Goal: Information Seeking & Learning: Find specific fact

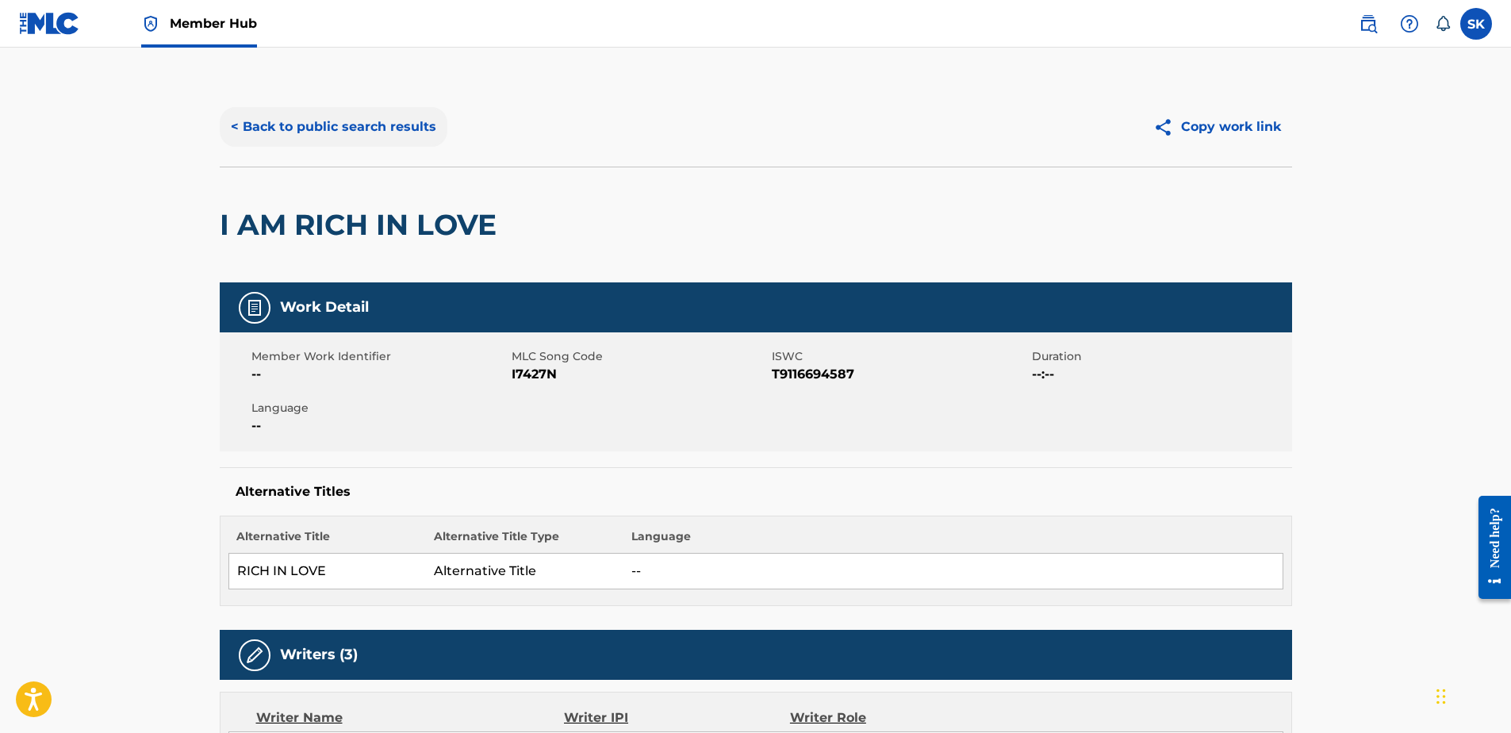
click at [289, 136] on button "< Back to public search results" at bounding box center [334, 127] width 228 height 40
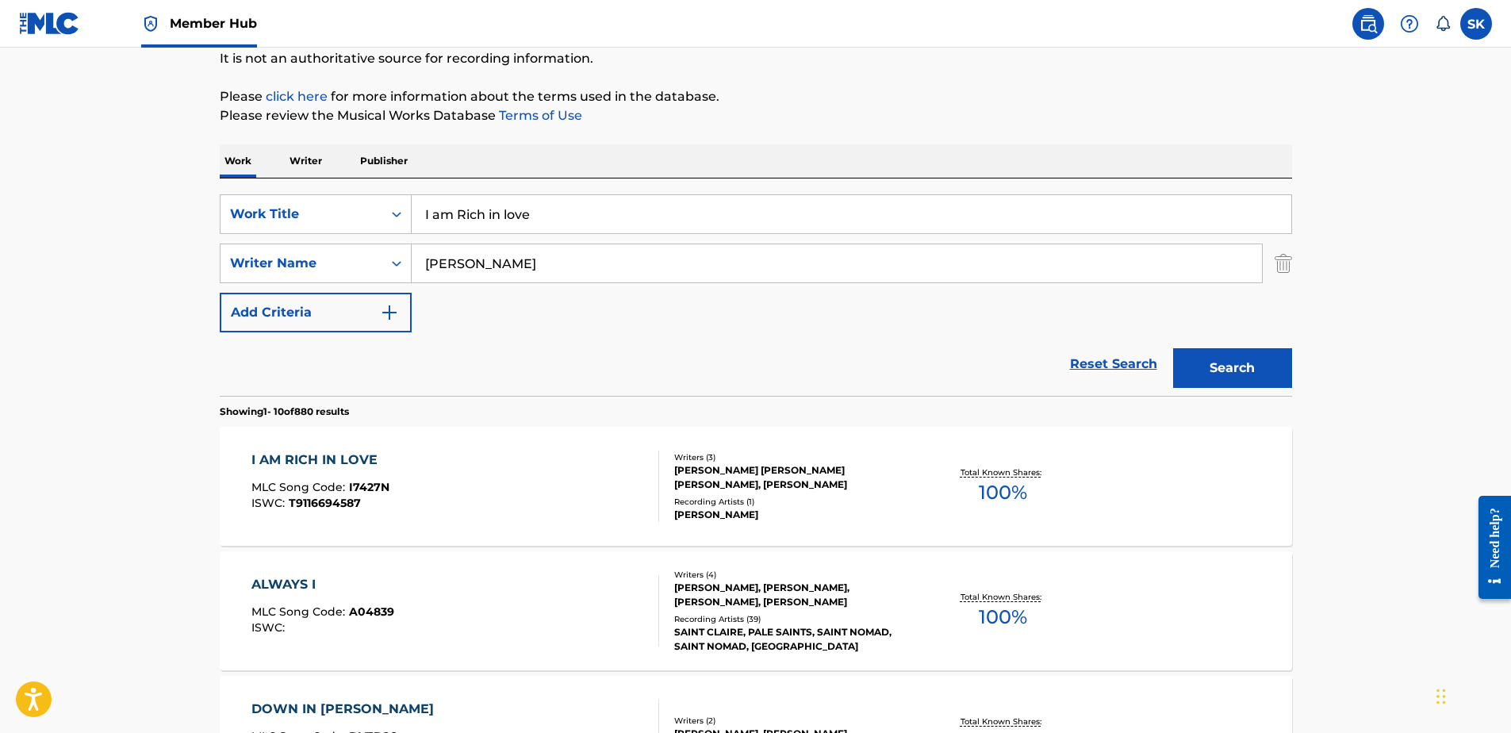
click at [566, 206] on input "I am Rich in love" at bounding box center [851, 214] width 879 height 38
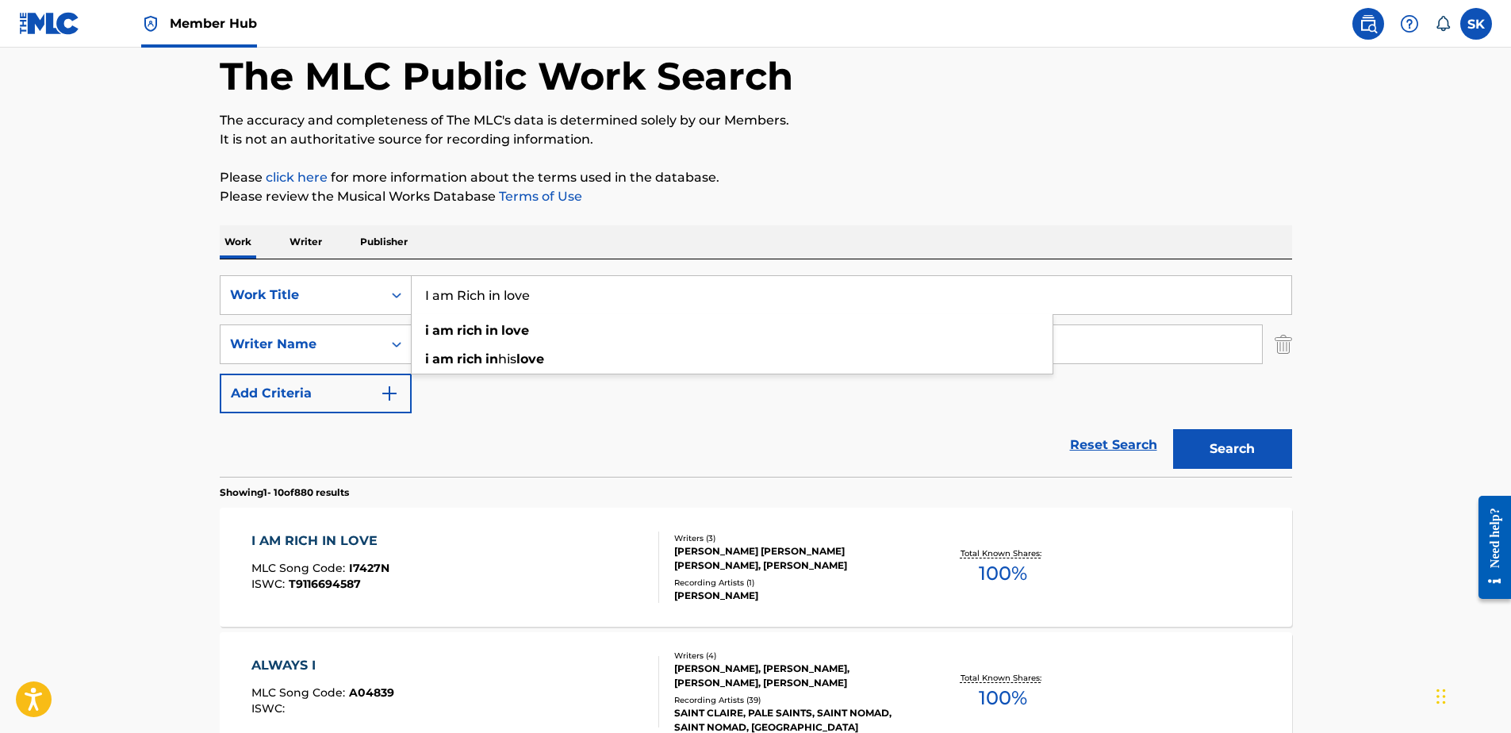
scroll to position [0, 0]
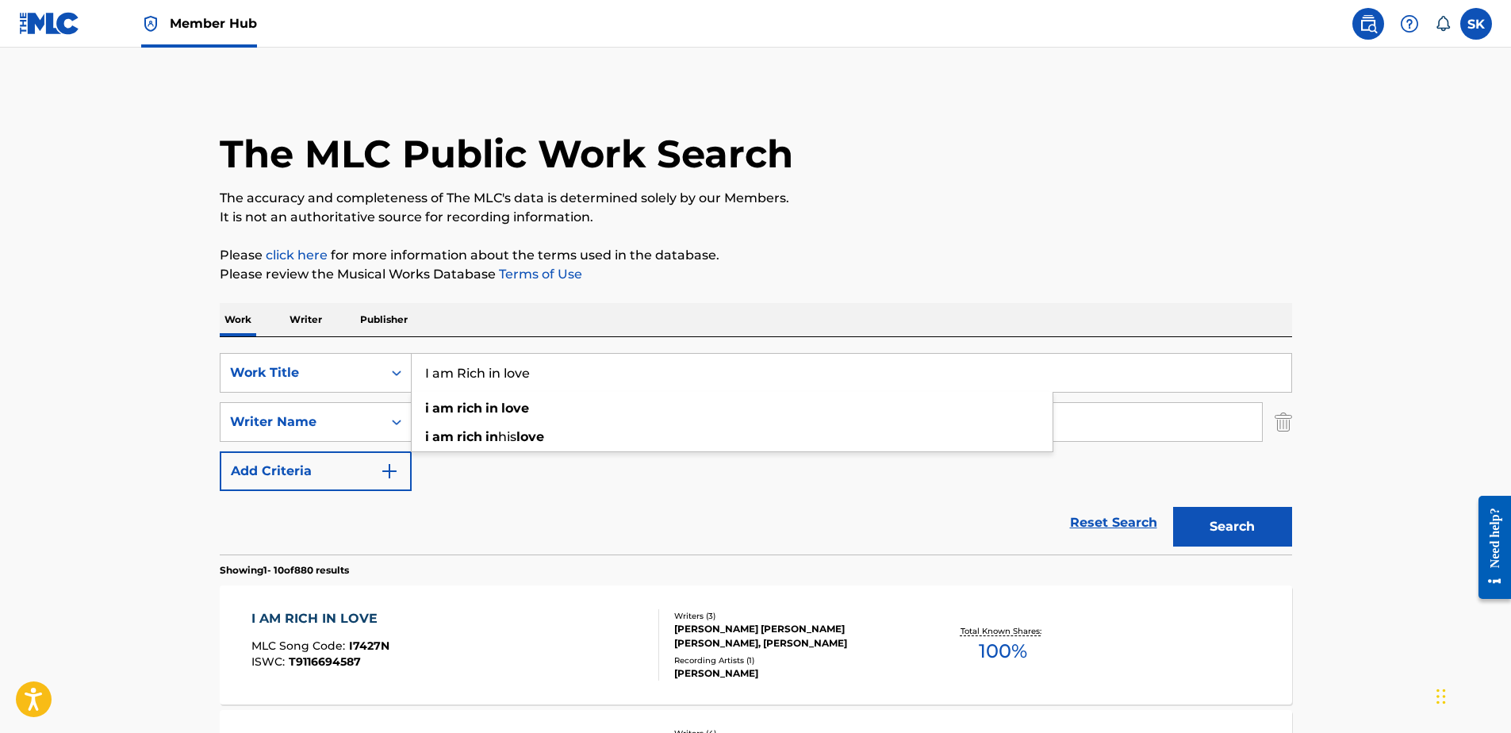
drag, startPoint x: 544, startPoint y: 372, endPoint x: 205, endPoint y: 320, distance: 342.5
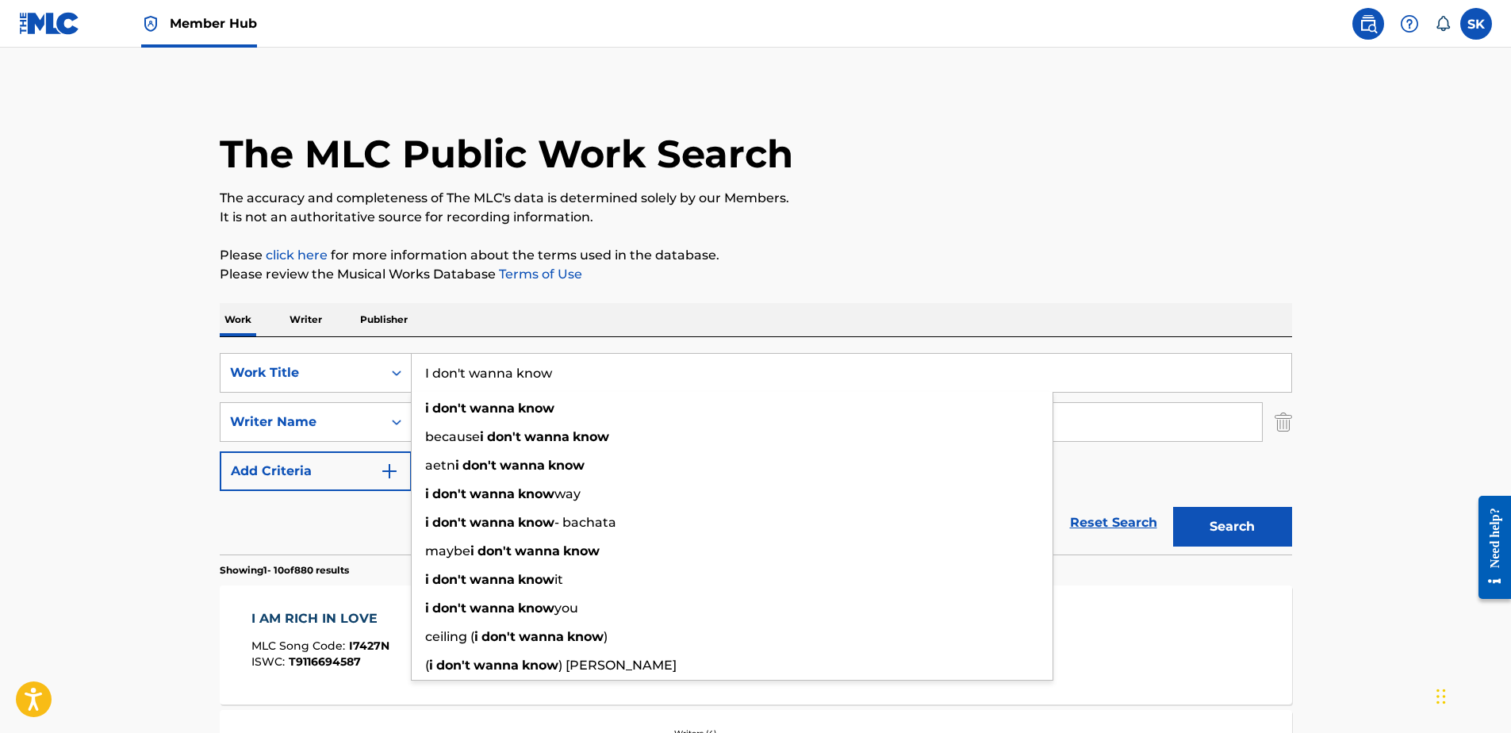
type input "I don't wanna know"
drag, startPoint x: 182, startPoint y: 308, endPoint x: 192, endPoint y: 304, distance: 10.3
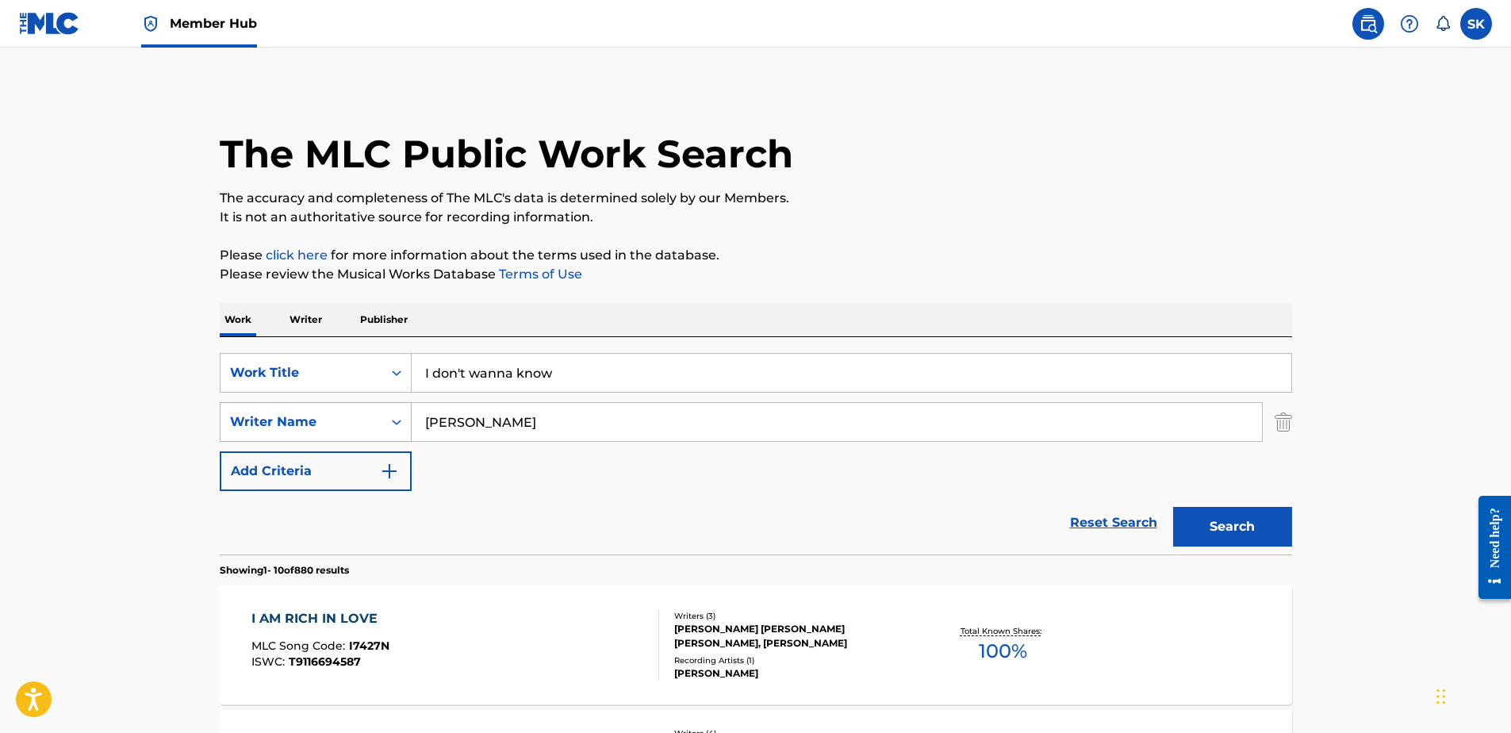
drag, startPoint x: 479, startPoint y: 409, endPoint x: 363, endPoint y: 408, distance: 115.8
click at [363, 409] on div "SearchWithCriteria48721b4d-f0ea-4765-b4f8-1d0597443d6a Writer Name browne" at bounding box center [756, 422] width 1072 height 40
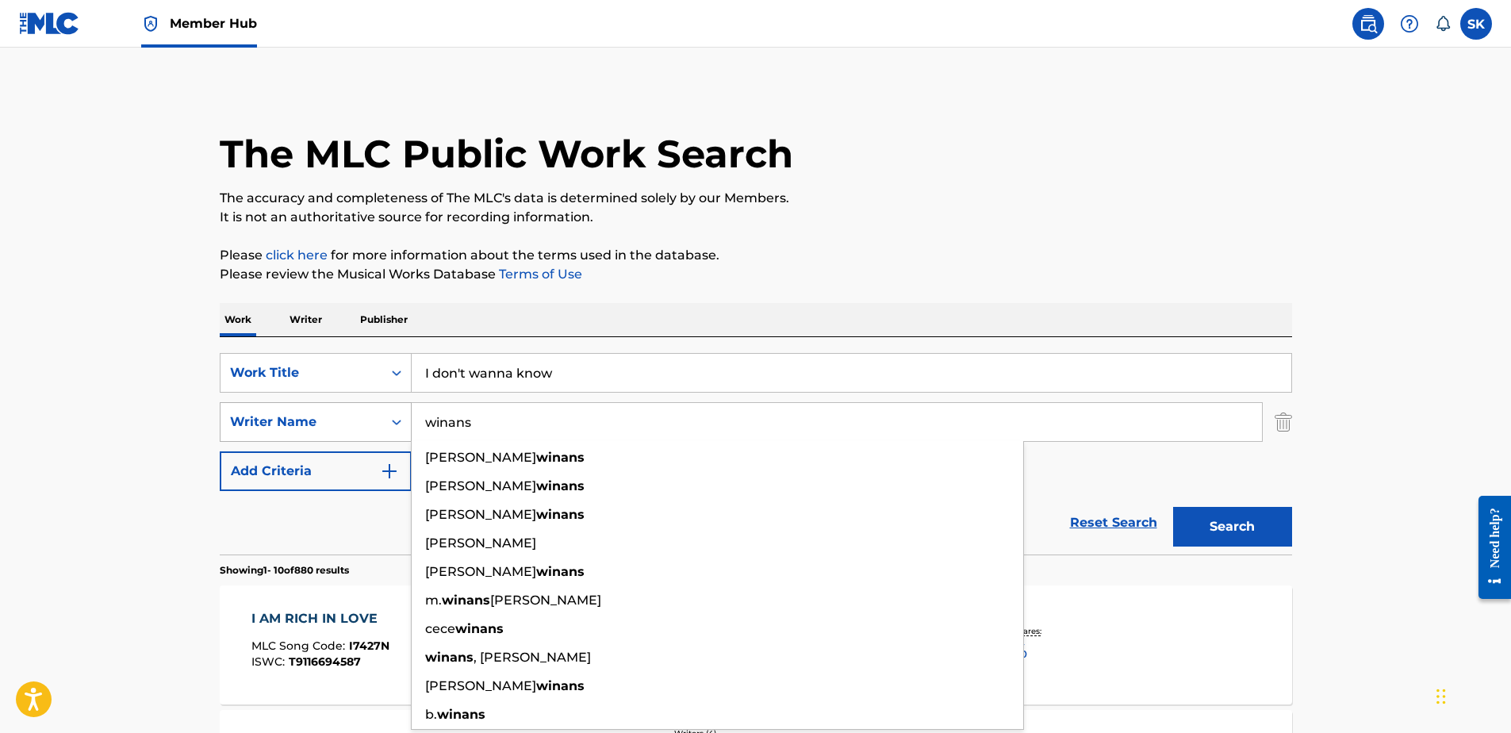
type input "winans"
click at [1173, 507] on button "Search" at bounding box center [1232, 527] width 119 height 40
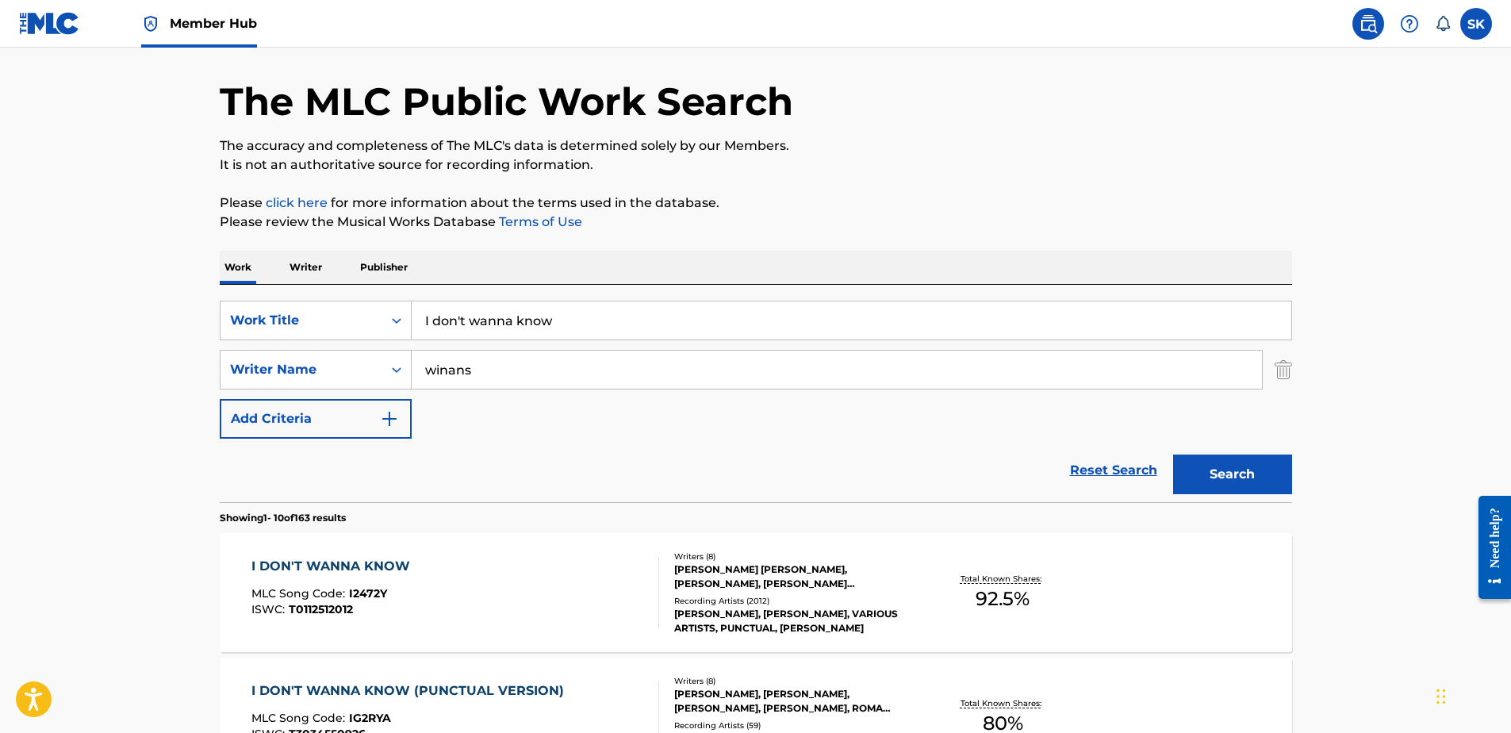
scroll to position [79, 0]
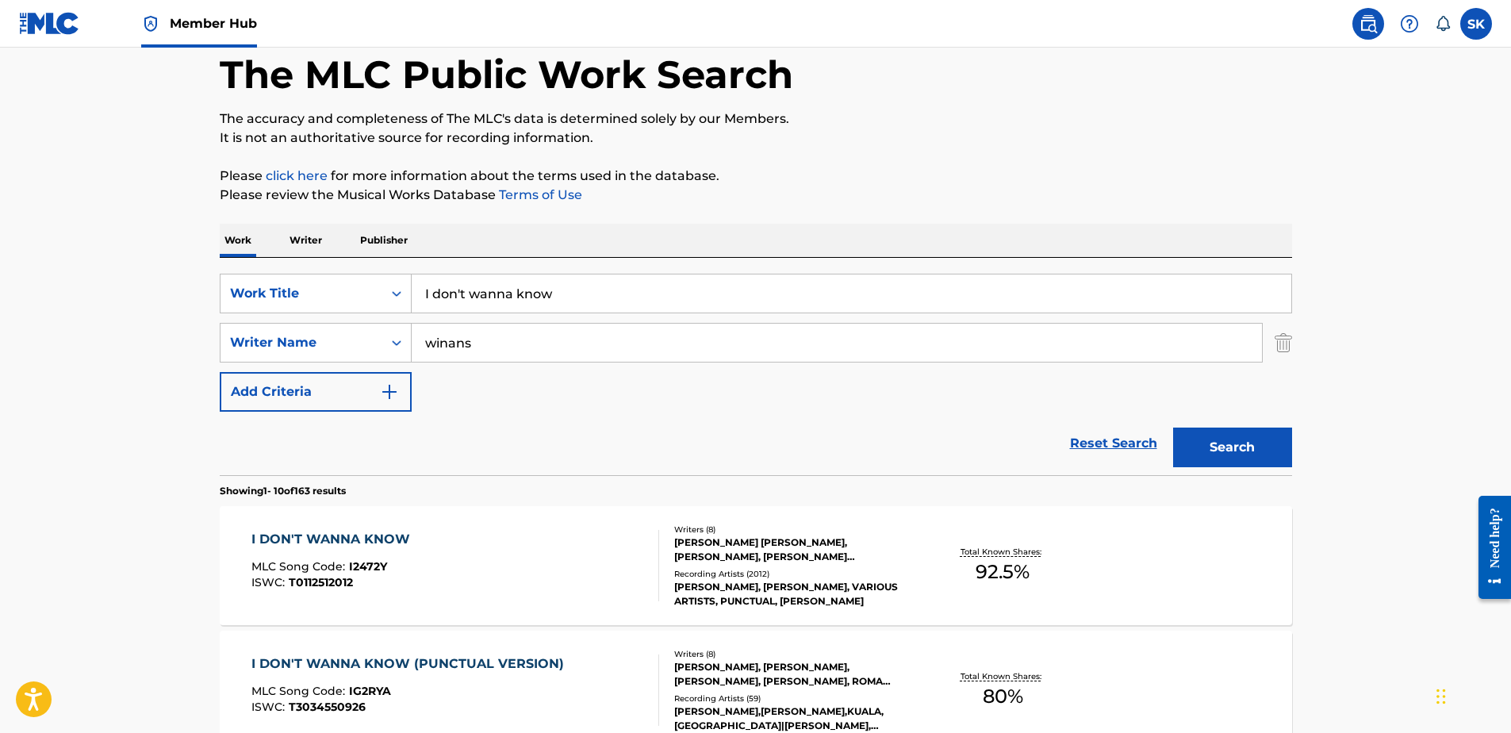
click at [439, 532] on div "I DON'T WANNA KNOW MLC Song Code : I2472Y ISWC : T0112512012" at bounding box center [455, 565] width 408 height 71
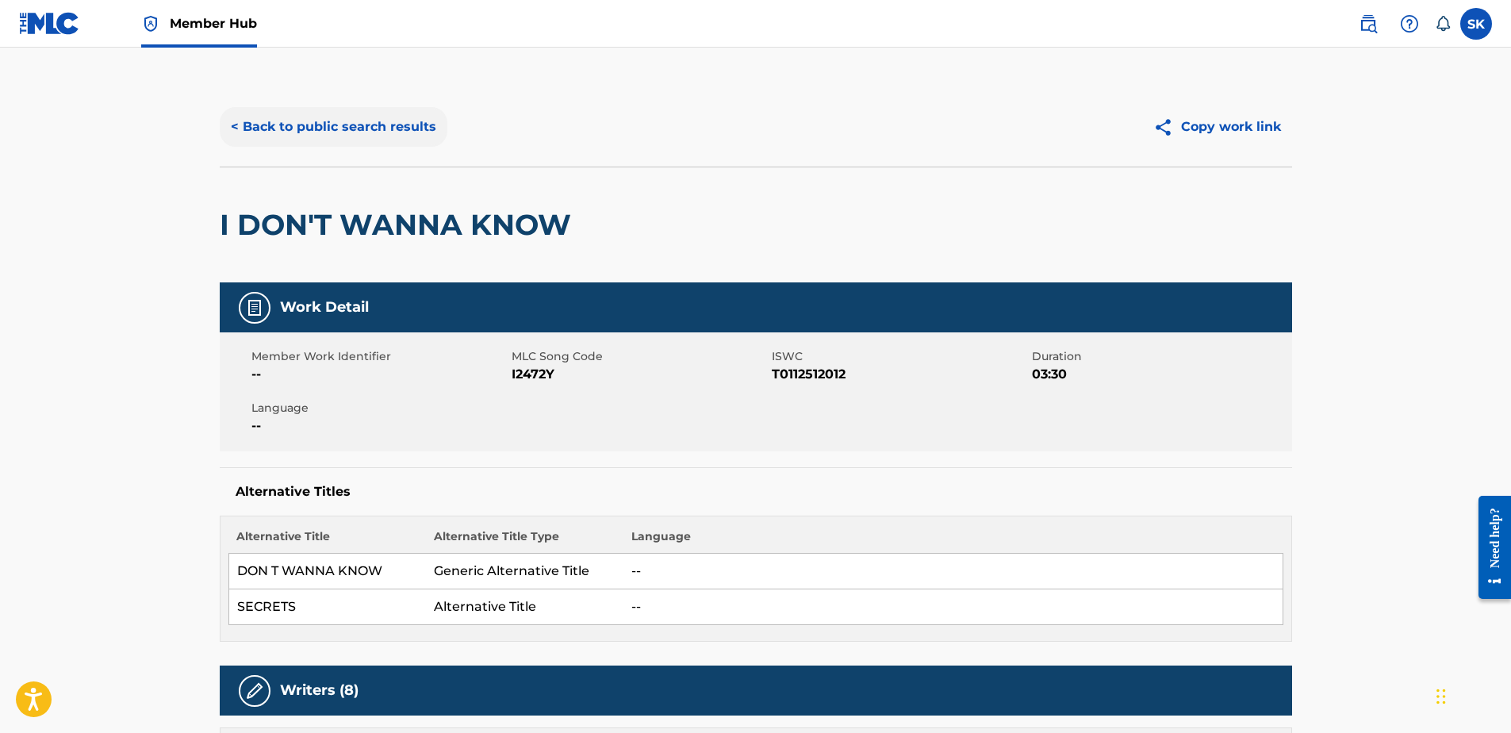
click at [427, 138] on button "< Back to public search results" at bounding box center [334, 127] width 228 height 40
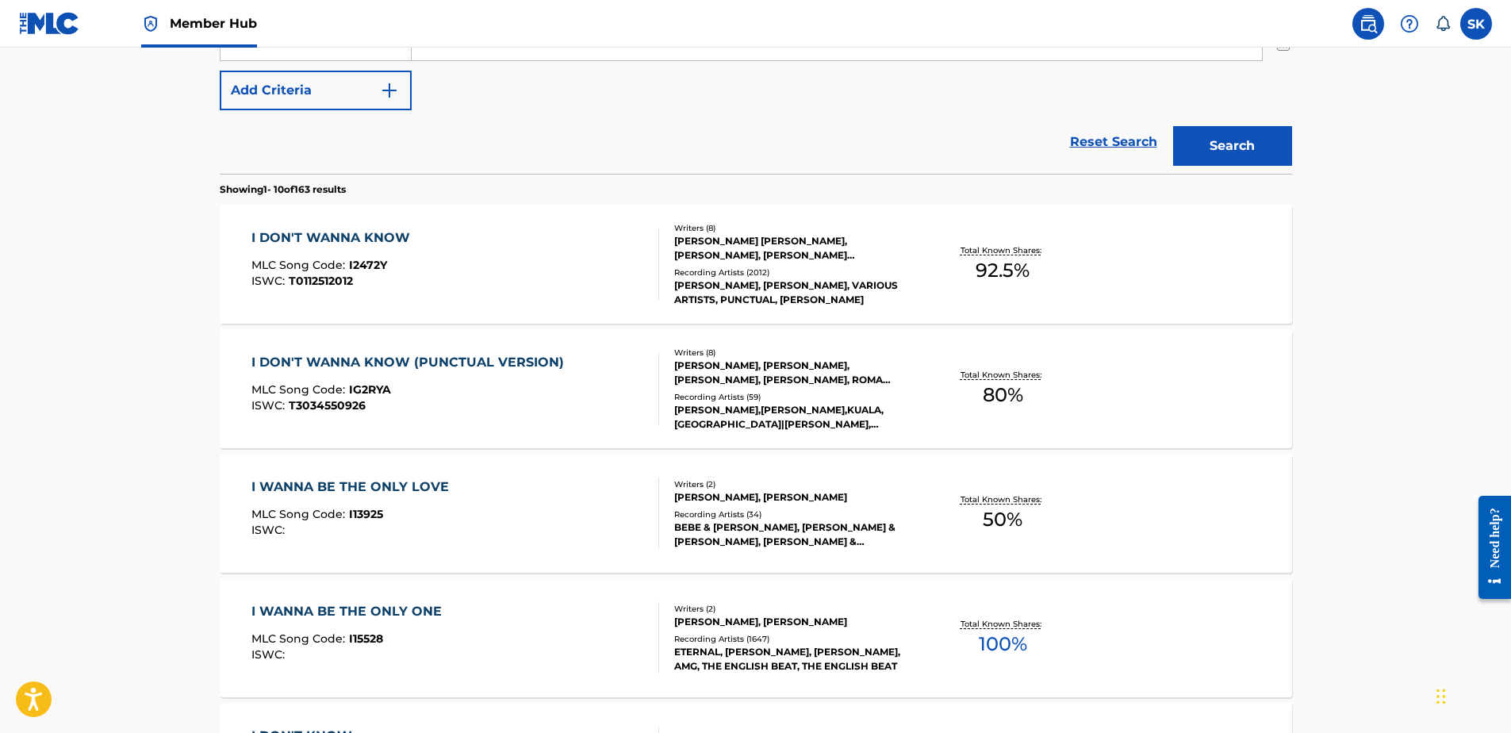
scroll to position [476, 0]
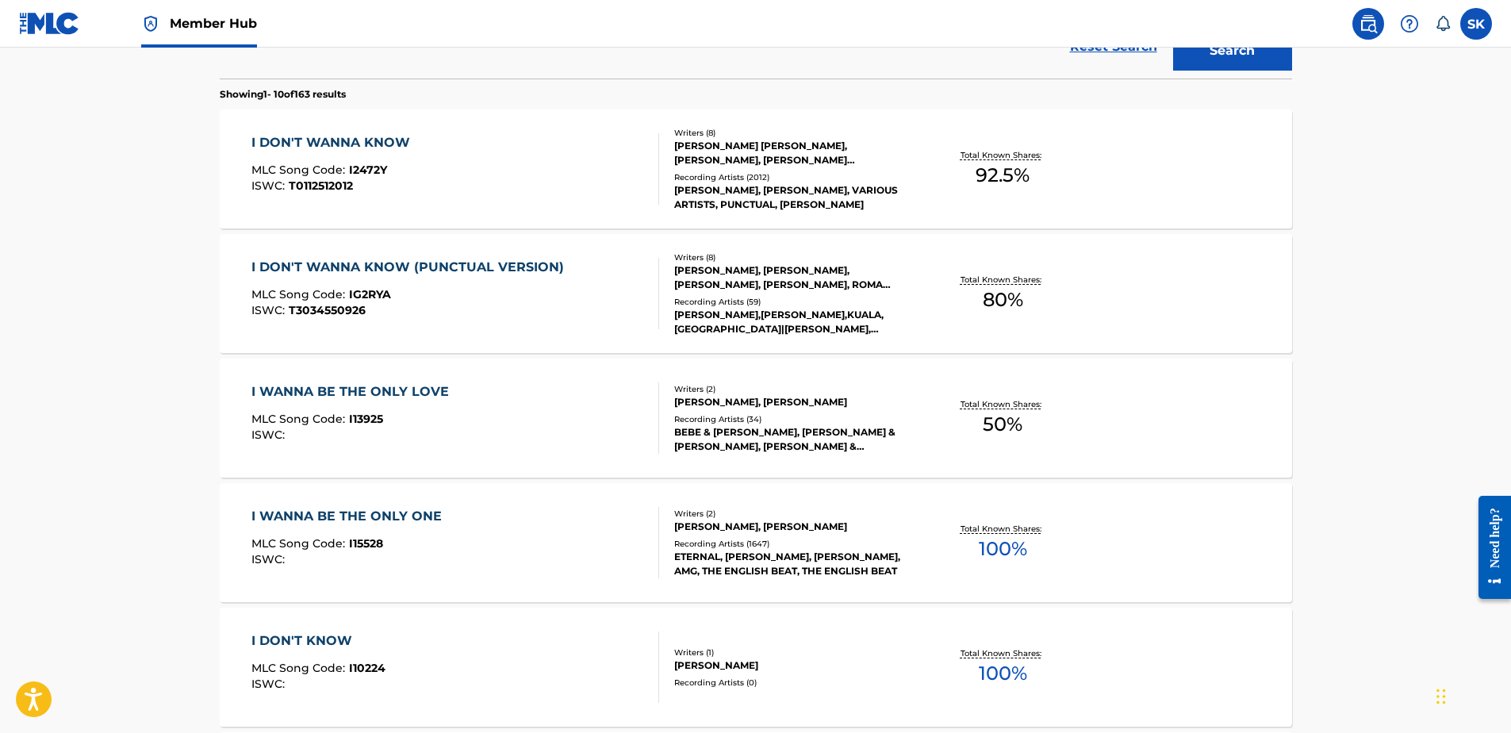
click at [381, 173] on span "I2472Y" at bounding box center [368, 170] width 38 height 14
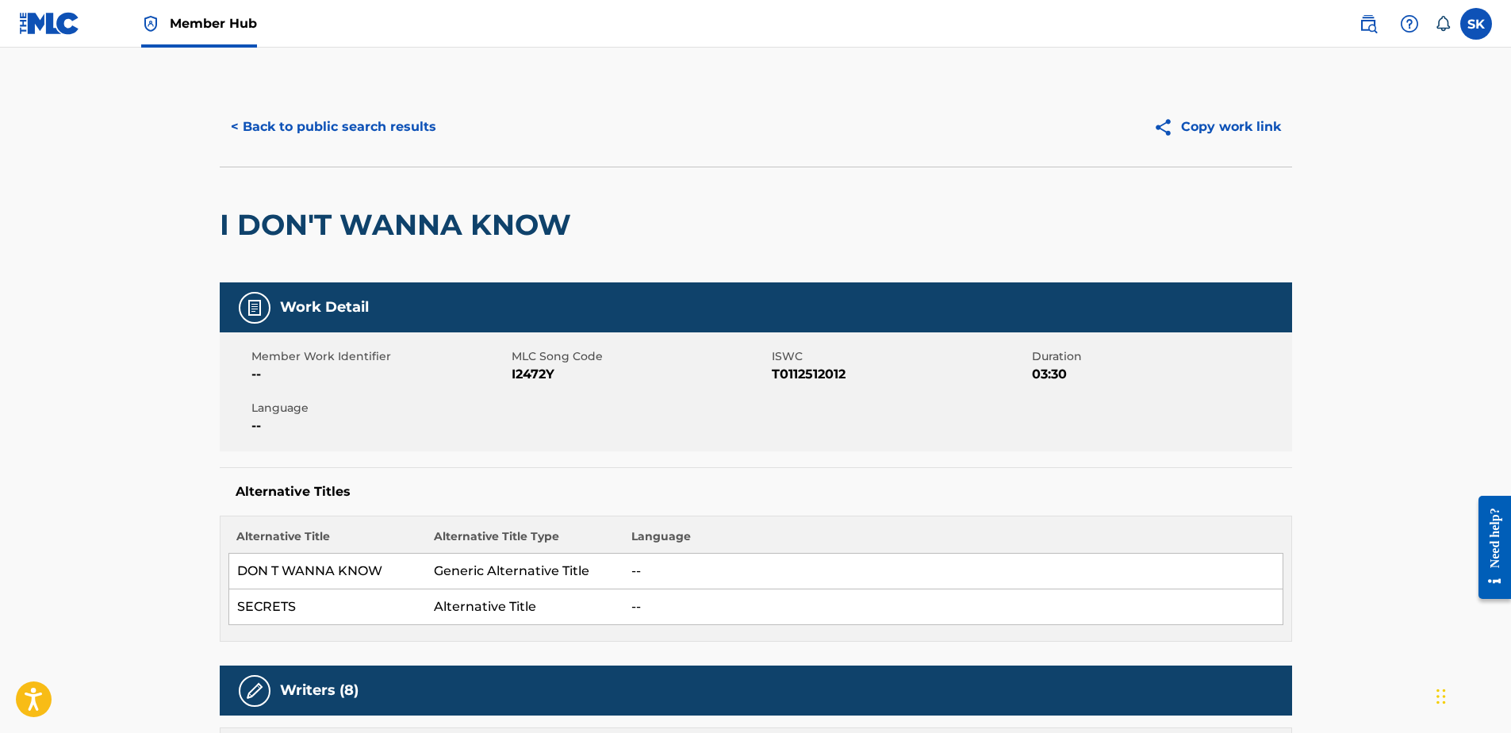
drag, startPoint x: 756, startPoint y: 146, endPoint x: 461, endPoint y: 134, distance: 295.2
click at [757, 146] on div "Copy work link" at bounding box center [1024, 127] width 536 height 40
